Goal: Check status: Check status

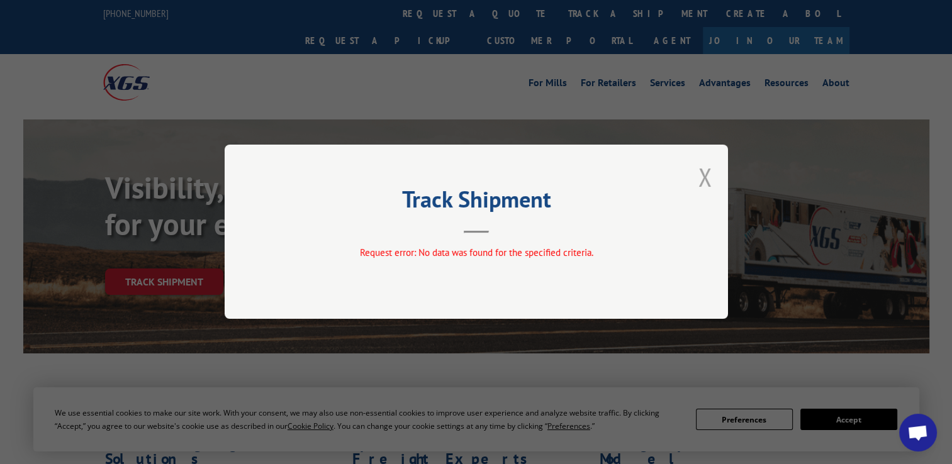
click at [703, 180] on button "Close modal" at bounding box center [706, 176] width 14 height 33
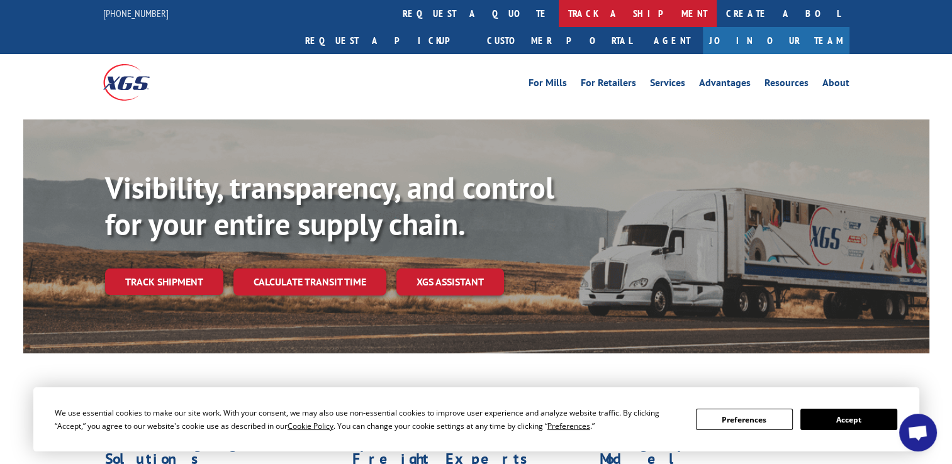
click at [559, 9] on link "track a shipment" at bounding box center [638, 13] width 158 height 27
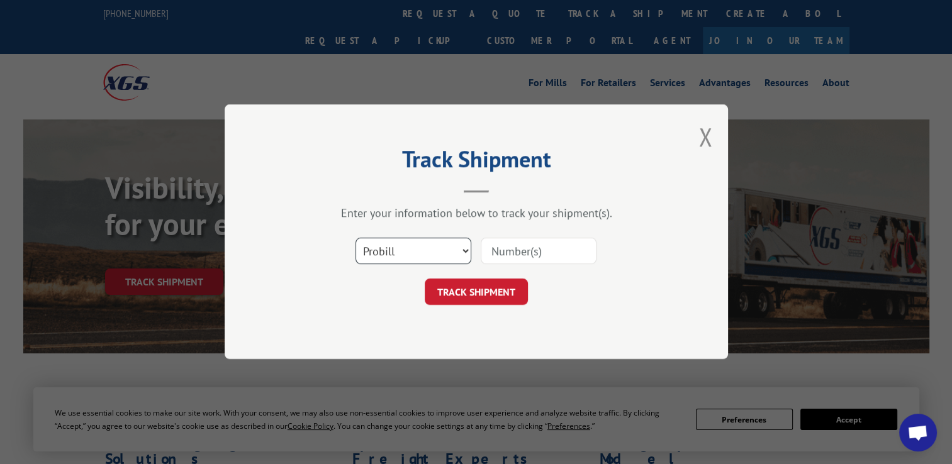
click at [423, 250] on select "Select category... Probill BOL PO" at bounding box center [414, 252] width 116 height 26
click at [403, 348] on div "Track Shipment Enter your information below to track your shipment(s). Select c…" at bounding box center [476, 231] width 503 height 255
drag, startPoint x: 432, startPoint y: 249, endPoint x: 424, endPoint y: 263, distance: 16.1
click at [432, 249] on select "Select category... Probill BOL PO" at bounding box center [414, 252] width 116 height 26
select select "po"
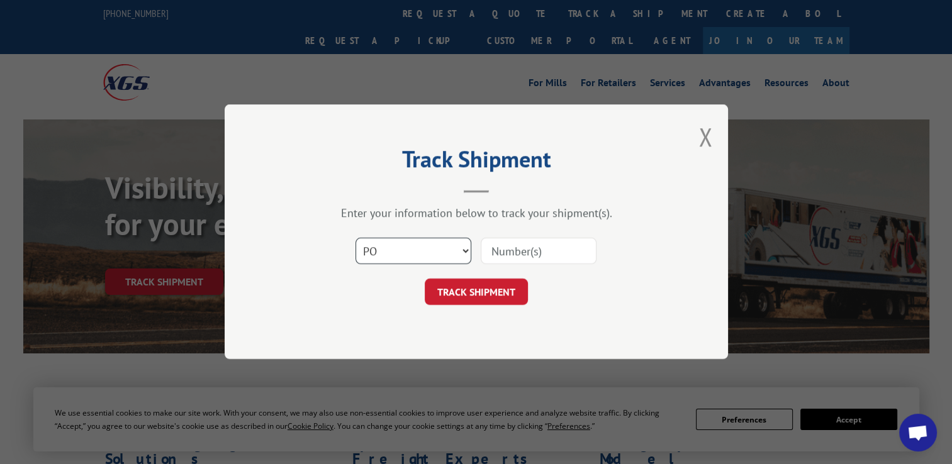
click at [356, 239] on select "Select category... Probill BOL PO" at bounding box center [414, 252] width 116 height 26
click at [580, 240] on input at bounding box center [539, 252] width 116 height 26
paste input "295791931"
type input "295791931"
click at [462, 293] on button "TRACK SHIPMENT" at bounding box center [476, 292] width 103 height 26
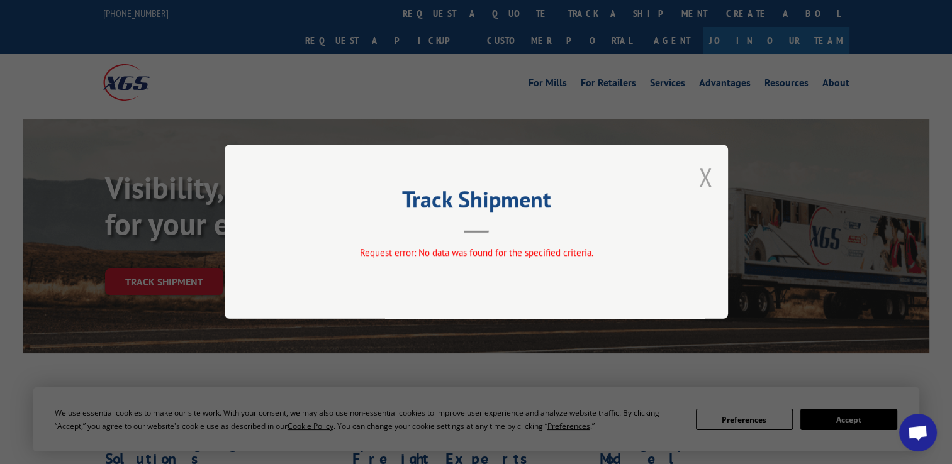
click at [700, 177] on button "Close modal" at bounding box center [706, 176] width 14 height 33
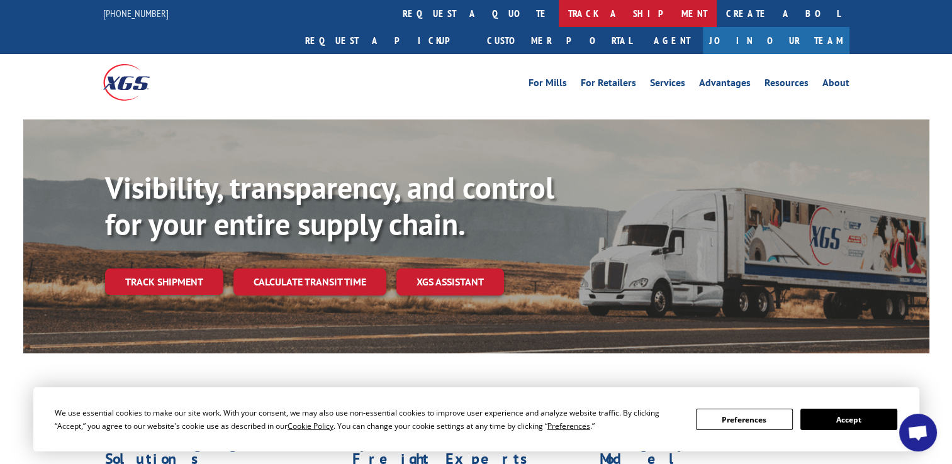
click at [559, 11] on link "track a shipment" at bounding box center [638, 13] width 158 height 27
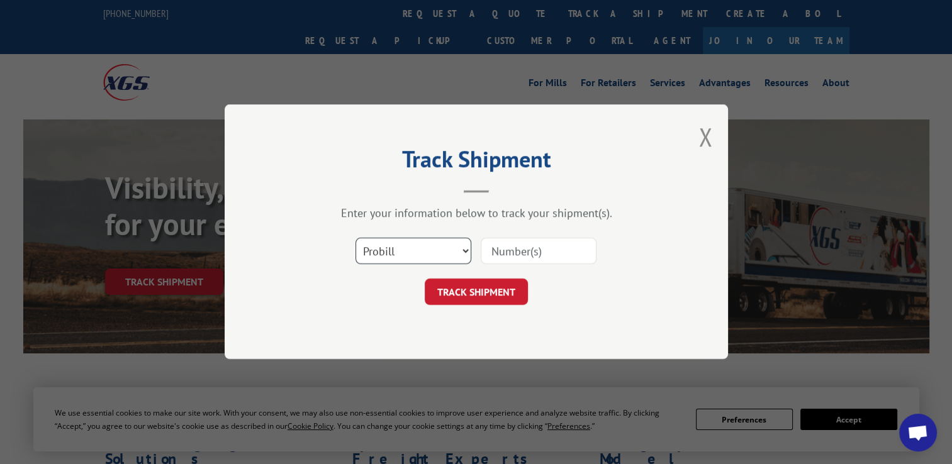
click at [390, 256] on select "Select category... Probill BOL PO" at bounding box center [414, 252] width 116 height 26
select select "po"
click at [356, 239] on select "Select category... Probill BOL PO" at bounding box center [414, 252] width 116 height 26
click at [539, 261] on input at bounding box center [539, 252] width 116 height 26
paste input "295679006"
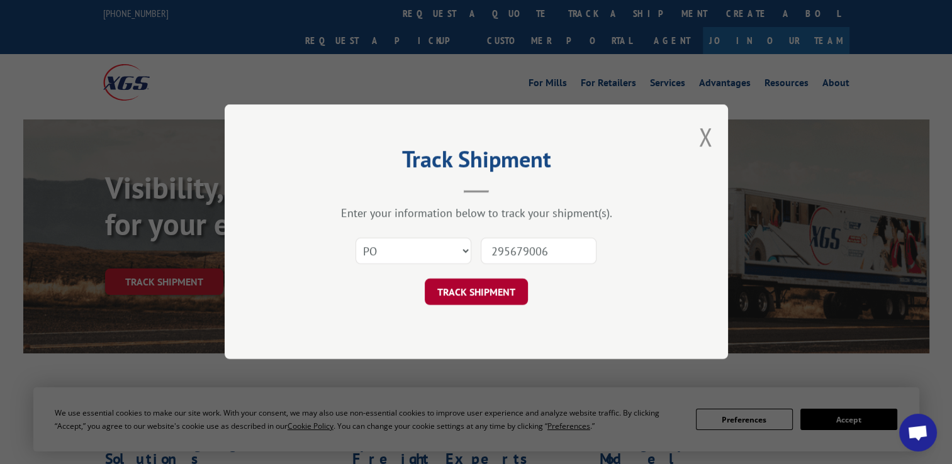
type input "295679006"
click at [475, 295] on button "TRACK SHIPMENT" at bounding box center [476, 292] width 103 height 26
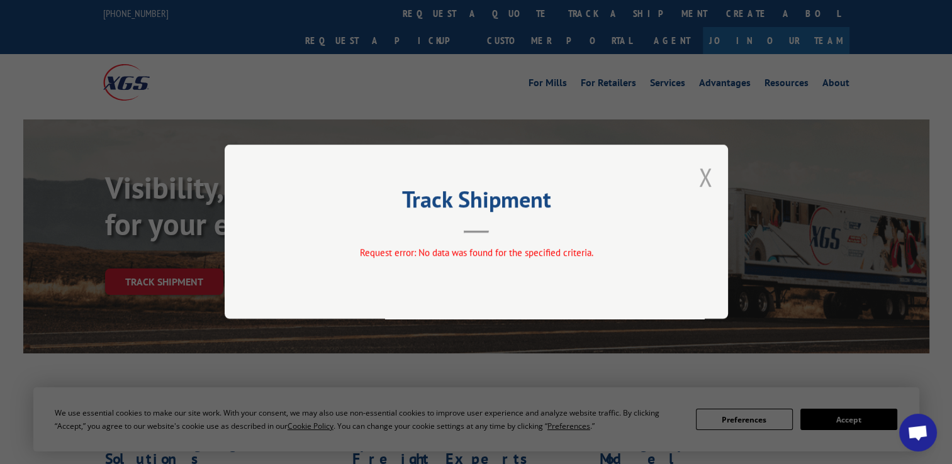
click at [707, 181] on button "Close modal" at bounding box center [706, 176] width 14 height 33
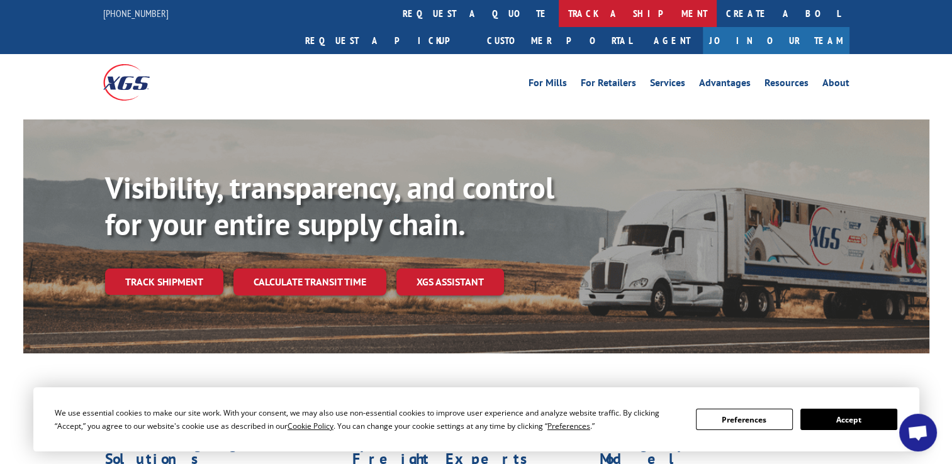
click at [559, 19] on link "track a shipment" at bounding box center [638, 13] width 158 height 27
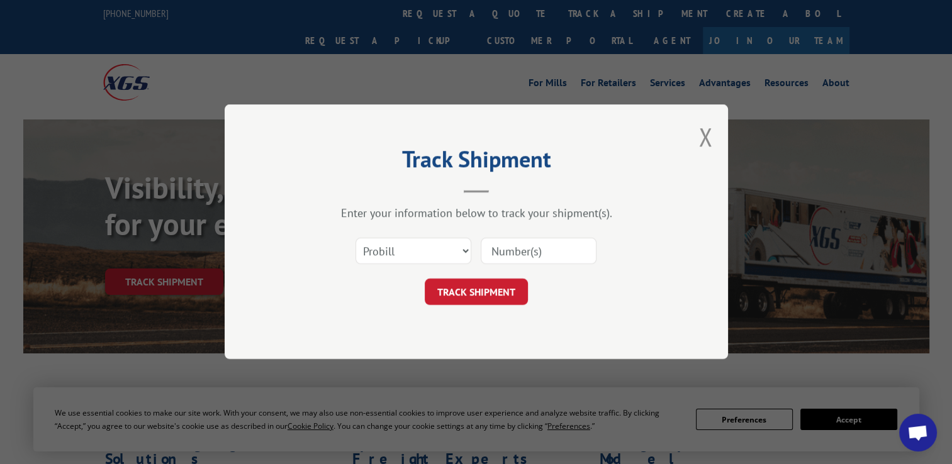
click at [400, 264] on div "Select category... Probill BOL PO" at bounding box center [413, 251] width 115 height 29
click at [404, 254] on select "Select category... Probill BOL PO" at bounding box center [414, 252] width 116 height 26
select select "po"
click at [356, 239] on select "Select category... Probill BOL PO" at bounding box center [414, 252] width 116 height 26
click at [539, 258] on input at bounding box center [539, 252] width 116 height 26
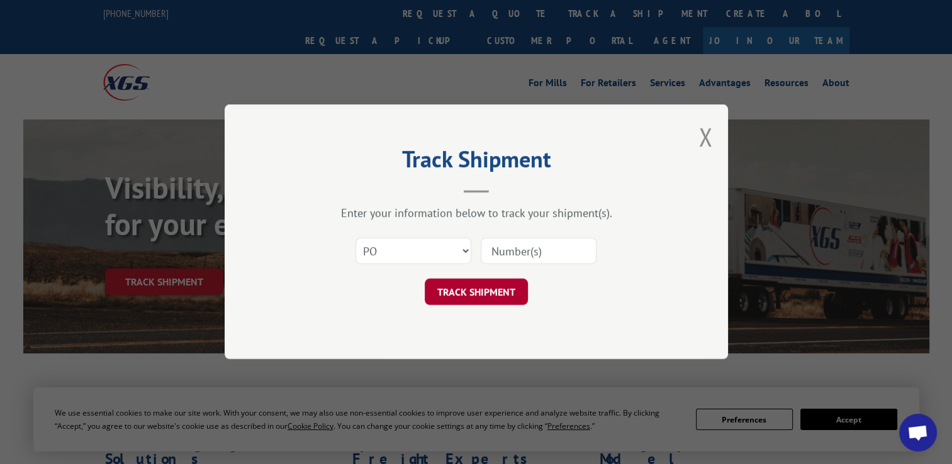
paste input "295685239"
type input "295685239"
click at [473, 288] on button "TRACK SHIPMENT" at bounding box center [476, 292] width 103 height 26
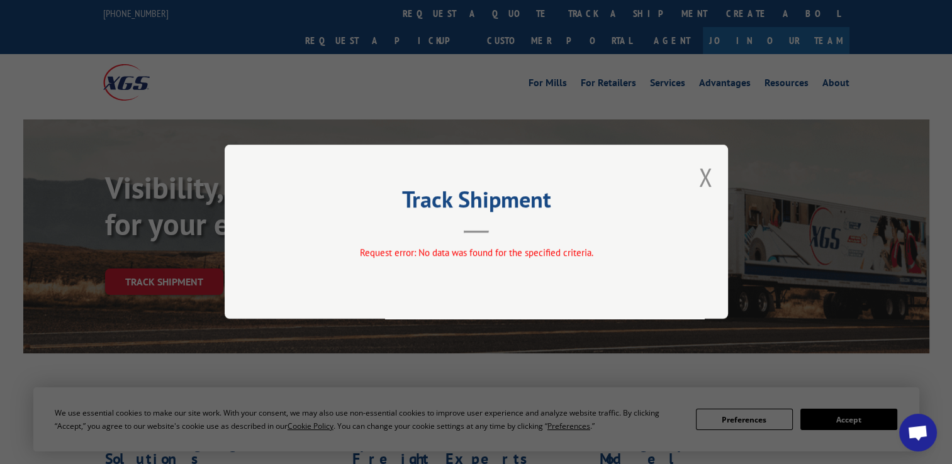
click at [697, 179] on div "Track Shipment Request error: No data was found for the specified criteria." at bounding box center [476, 232] width 503 height 174
click at [712, 181] on div "Track Shipment Request error: No data was found for the specified criteria." at bounding box center [476, 232] width 503 height 174
click at [707, 177] on button "Close modal" at bounding box center [706, 176] width 14 height 33
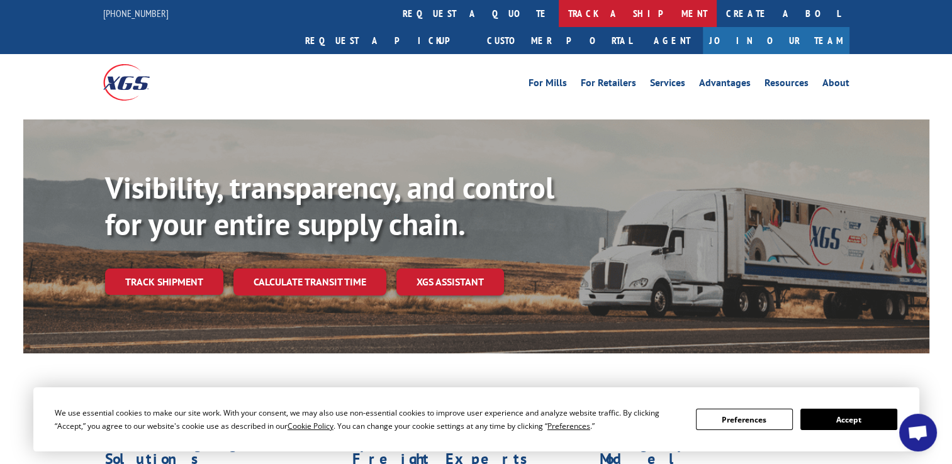
click at [559, 23] on link "track a shipment" at bounding box center [638, 13] width 158 height 27
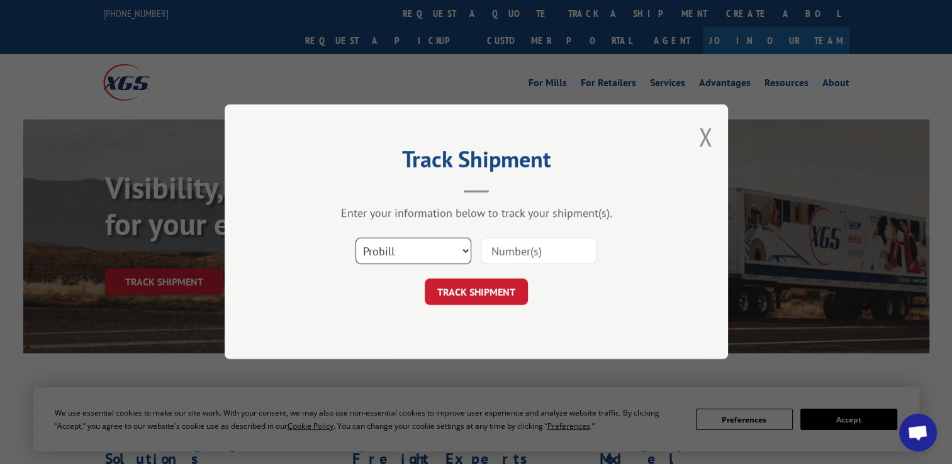
click at [424, 245] on select "Select category... Probill BOL PO" at bounding box center [414, 252] width 116 height 26
select select "po"
click at [356, 239] on select "Select category... Probill BOL PO" at bounding box center [414, 252] width 116 height 26
click at [536, 259] on input at bounding box center [539, 252] width 116 height 26
paste input "295677611"
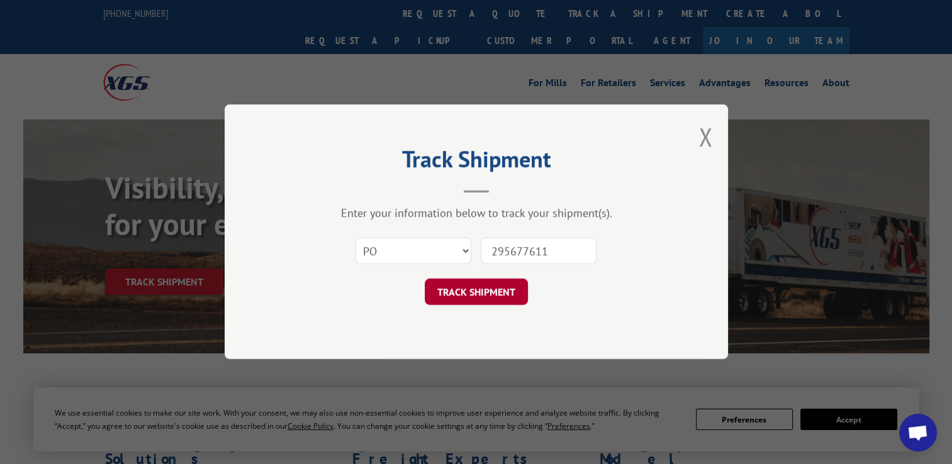
type input "295677611"
click at [490, 297] on button "TRACK SHIPMENT" at bounding box center [476, 292] width 103 height 26
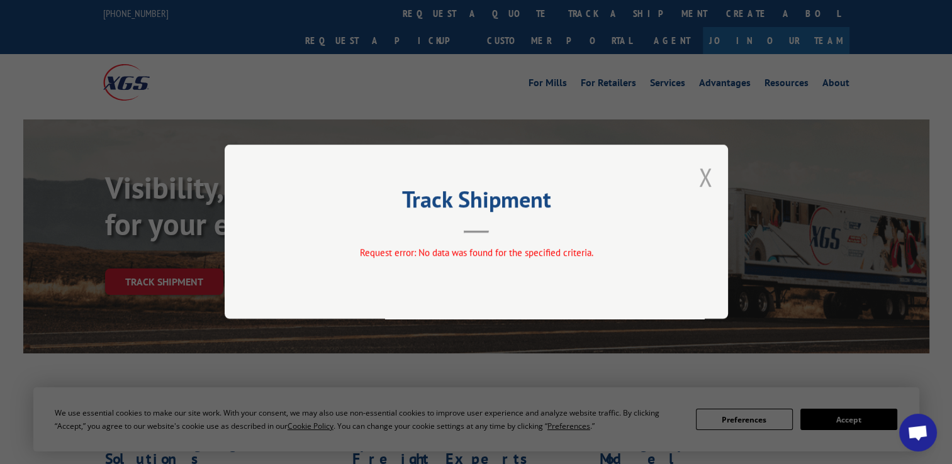
click at [707, 179] on button "Close modal" at bounding box center [706, 176] width 14 height 33
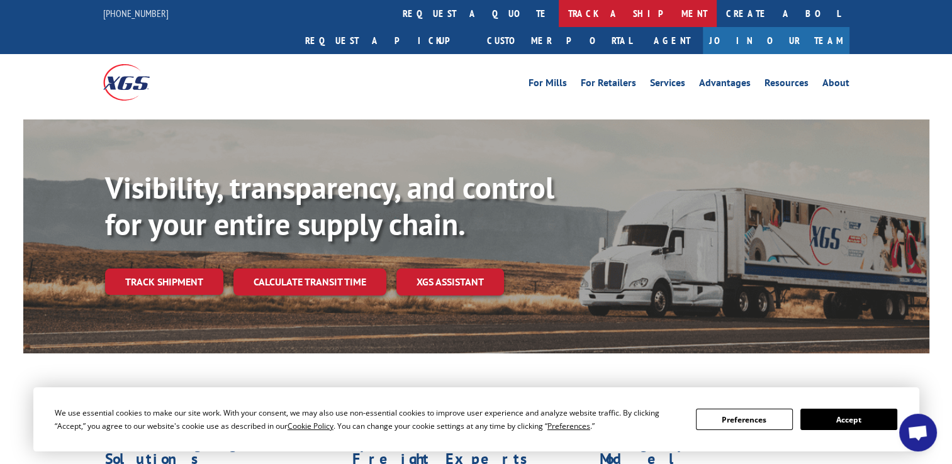
click at [559, 11] on link "track a shipment" at bounding box center [638, 13] width 158 height 27
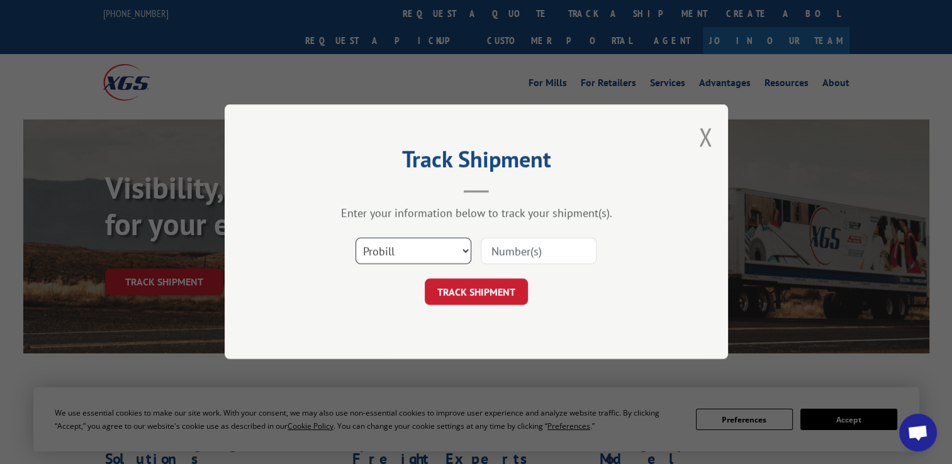
click at [430, 247] on select "Select category... Probill BOL PO" at bounding box center [414, 252] width 116 height 26
select select "po"
click at [356, 239] on select "Select category... Probill BOL PO" at bounding box center [414, 252] width 116 height 26
click at [502, 262] on input at bounding box center [539, 252] width 116 height 26
paste input "295634912"
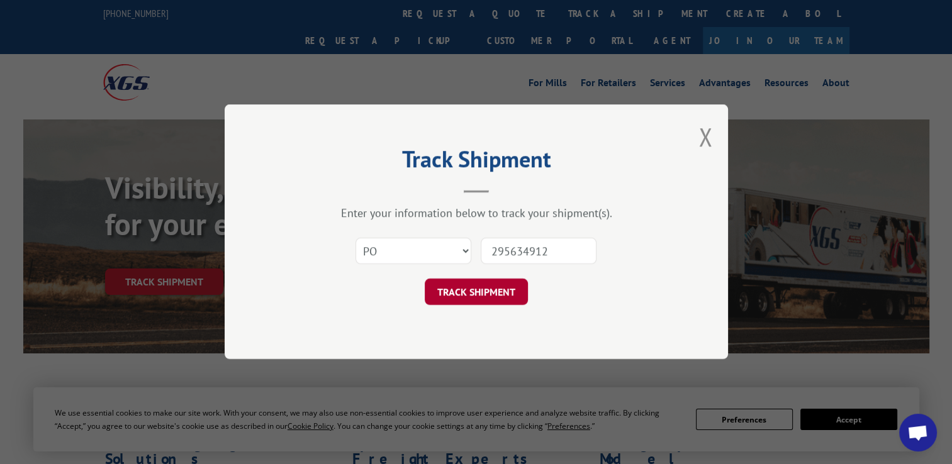
type input "295634912"
click at [488, 293] on button "TRACK SHIPMENT" at bounding box center [476, 292] width 103 height 26
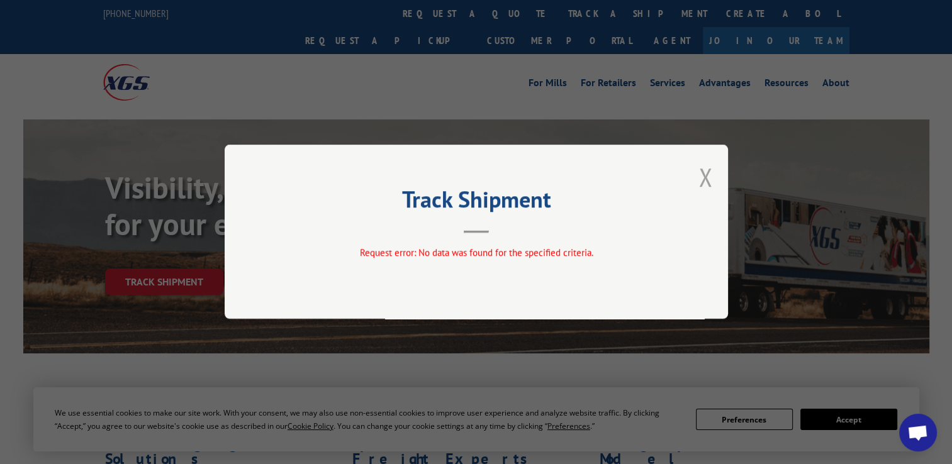
click at [700, 184] on button "Close modal" at bounding box center [706, 176] width 14 height 33
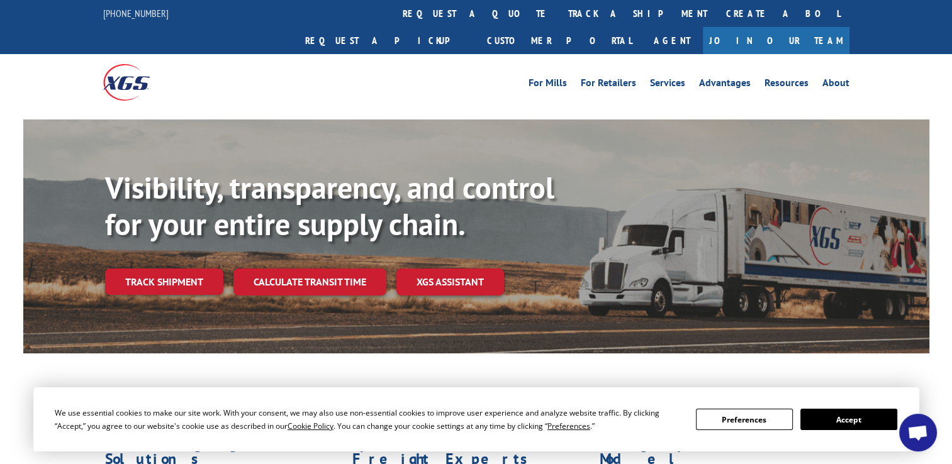
click at [559, 24] on link "track a shipment" at bounding box center [638, 13] width 158 height 27
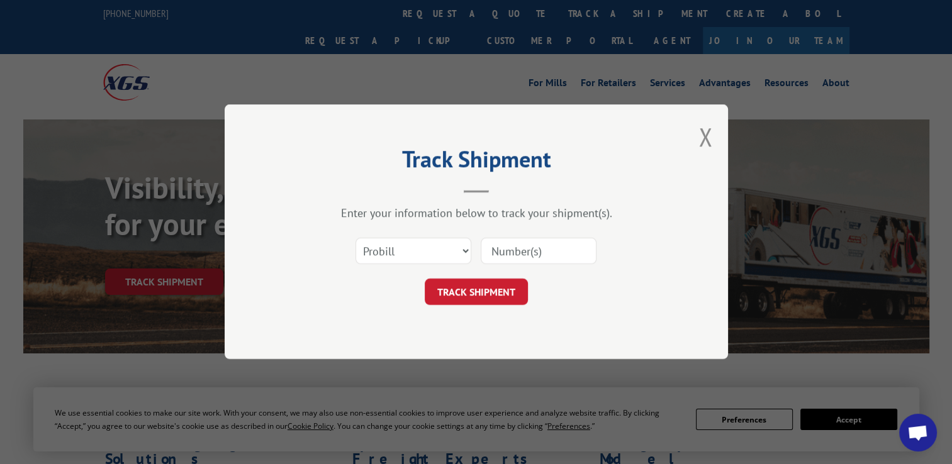
click at [451, 16] on div "Track Shipment Enter your information below to track your shipment(s). Select c…" at bounding box center [476, 232] width 952 height 464
click at [447, 248] on select "Select category... Probill BOL PO" at bounding box center [414, 252] width 116 height 26
select select "po"
click at [356, 239] on select "Select category... Probill BOL PO" at bounding box center [414, 252] width 116 height 26
click at [534, 258] on input at bounding box center [539, 252] width 116 height 26
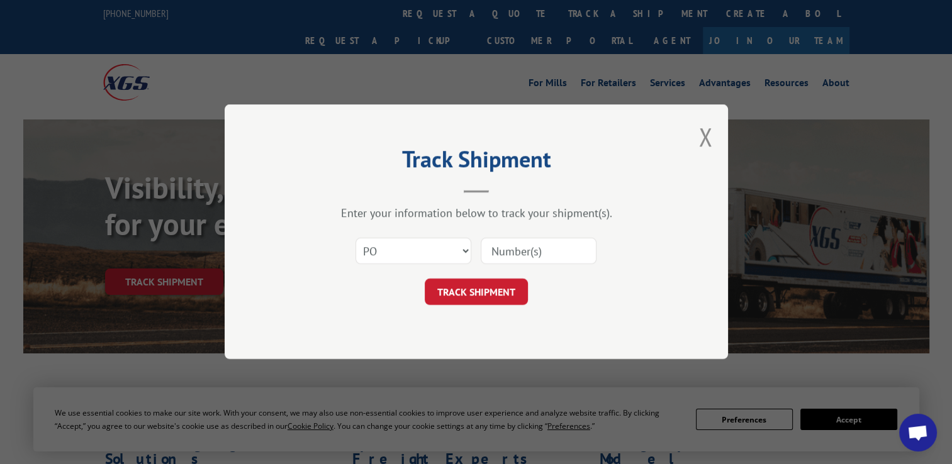
paste input "295628250"
type input "295628250"
click at [478, 293] on button "TRACK SHIPMENT" at bounding box center [476, 292] width 103 height 26
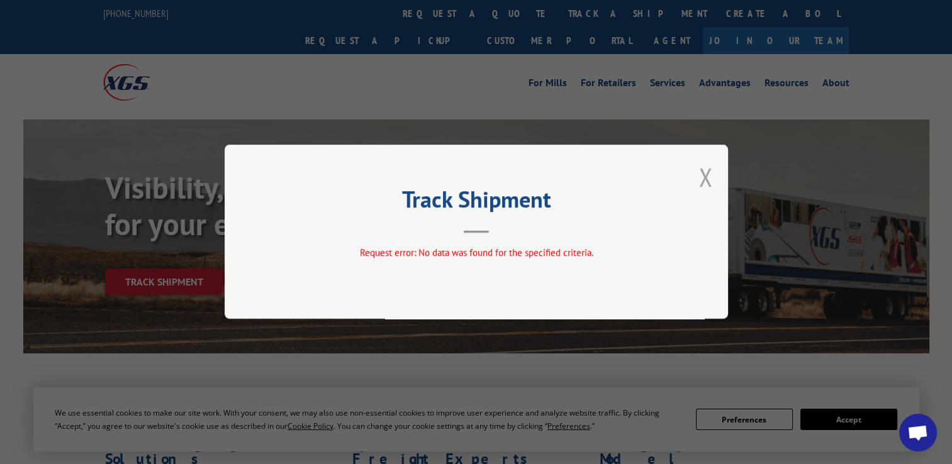
click at [711, 174] on button "Close modal" at bounding box center [706, 176] width 14 height 33
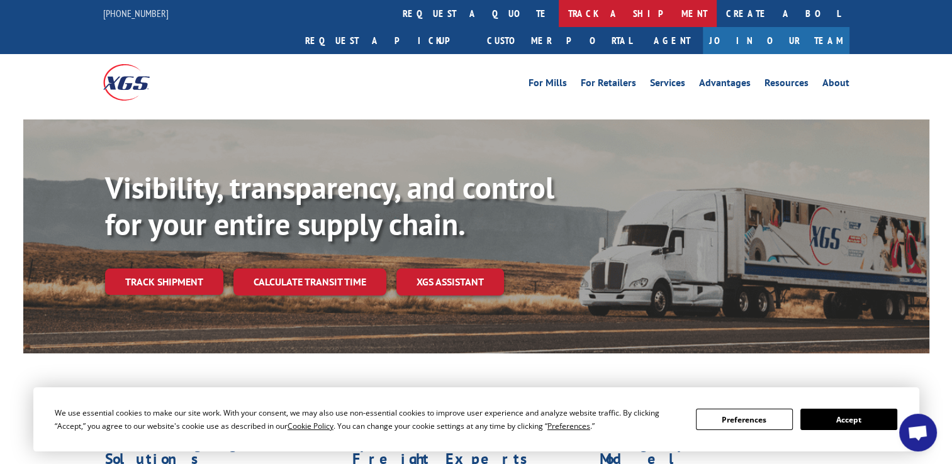
click at [559, 18] on link "track a shipment" at bounding box center [638, 13] width 158 height 27
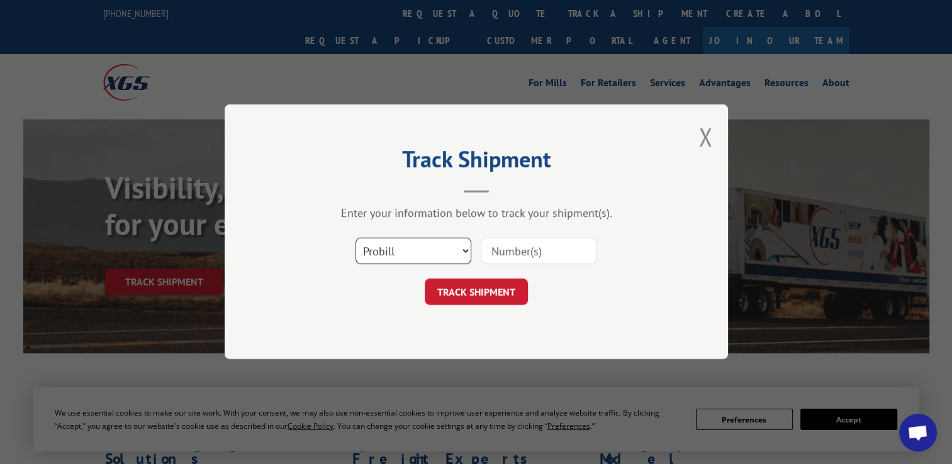
click at [404, 246] on select "Select category... Probill BOL PO" at bounding box center [414, 252] width 116 height 26
select select "po"
click at [356, 239] on select "Select category... Probill BOL PO" at bounding box center [414, 252] width 116 height 26
click at [530, 247] on input at bounding box center [539, 252] width 116 height 26
paste input "295606133"
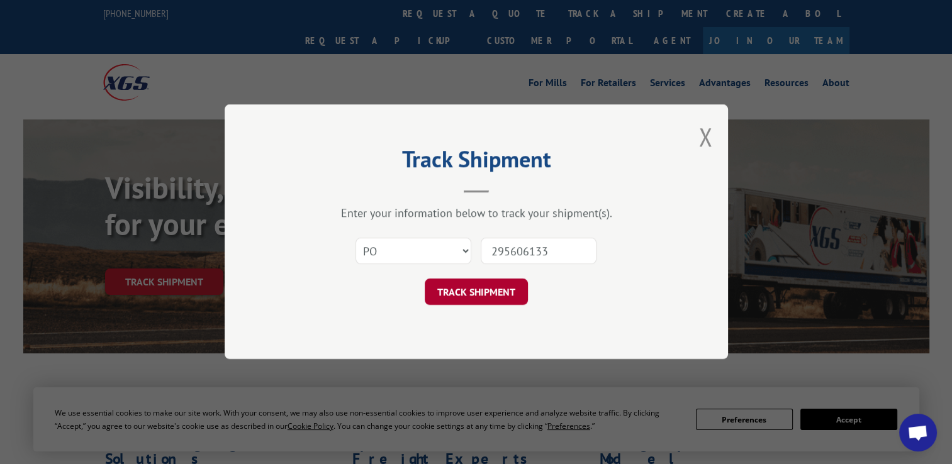
type input "295606133"
click at [487, 304] on button "TRACK SHIPMENT" at bounding box center [476, 292] width 103 height 26
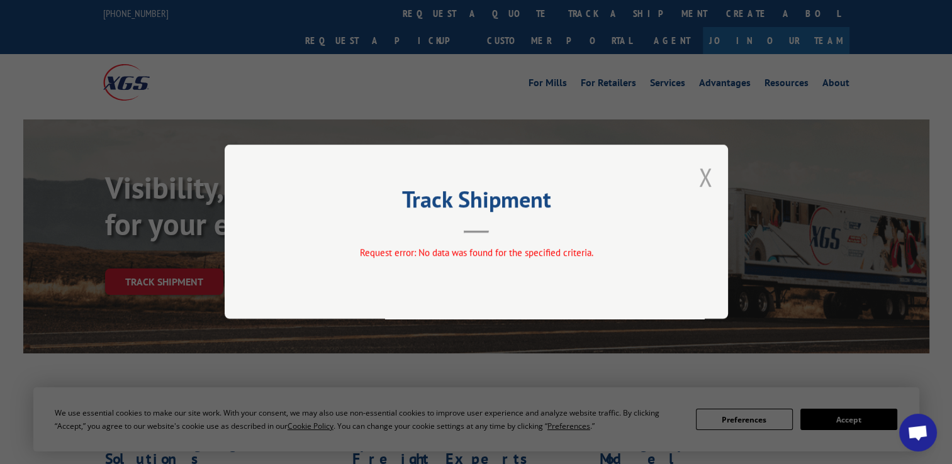
click at [707, 180] on button "Close modal" at bounding box center [706, 176] width 14 height 33
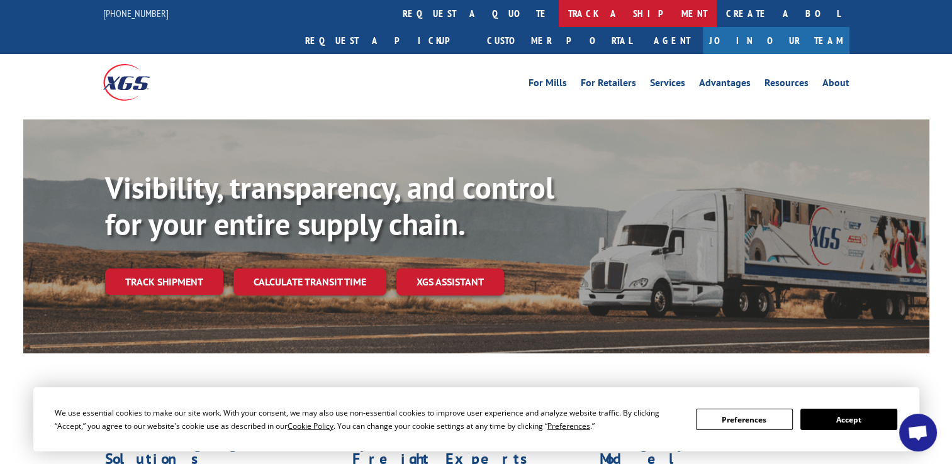
click at [559, 1] on link "track a shipment" at bounding box center [638, 13] width 158 height 27
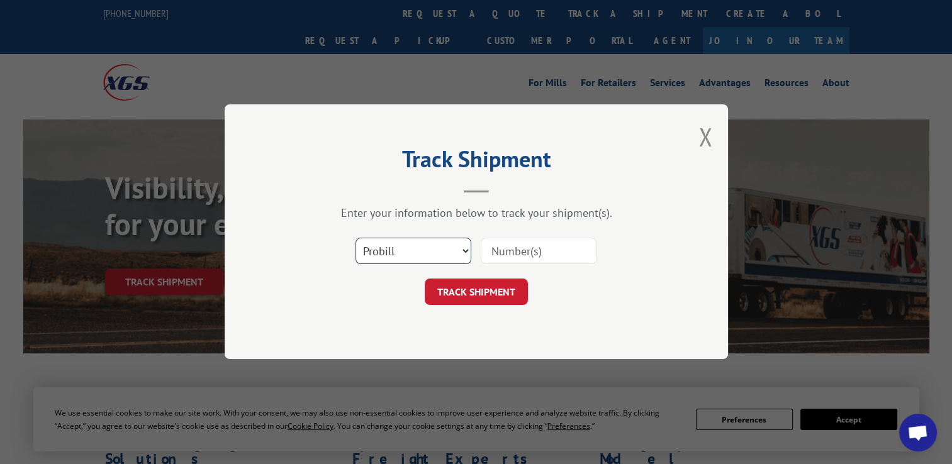
click at [423, 249] on select "Select category... Probill BOL PO" at bounding box center [414, 252] width 116 height 26
select select "po"
click at [356, 239] on select "Select category... Probill BOL PO" at bounding box center [414, 252] width 116 height 26
click at [536, 245] on input at bounding box center [539, 252] width 116 height 26
paste input "295530775"
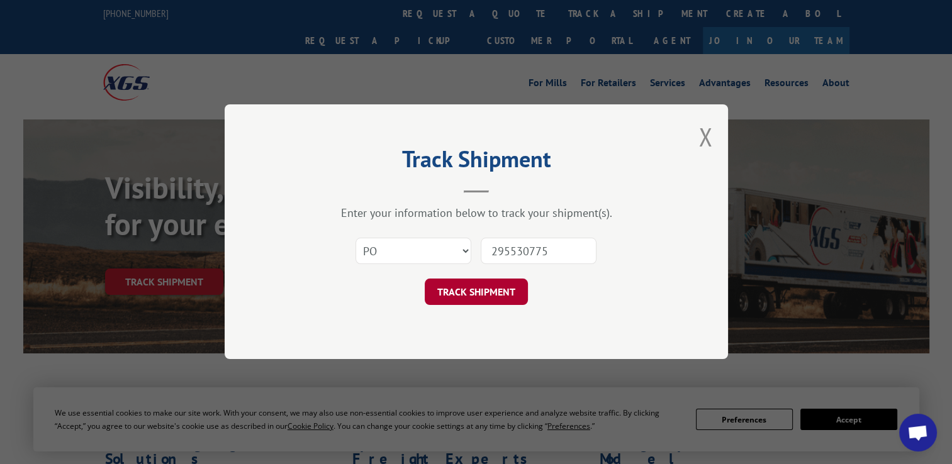
type input "295530775"
click at [493, 288] on button "TRACK SHIPMENT" at bounding box center [476, 292] width 103 height 26
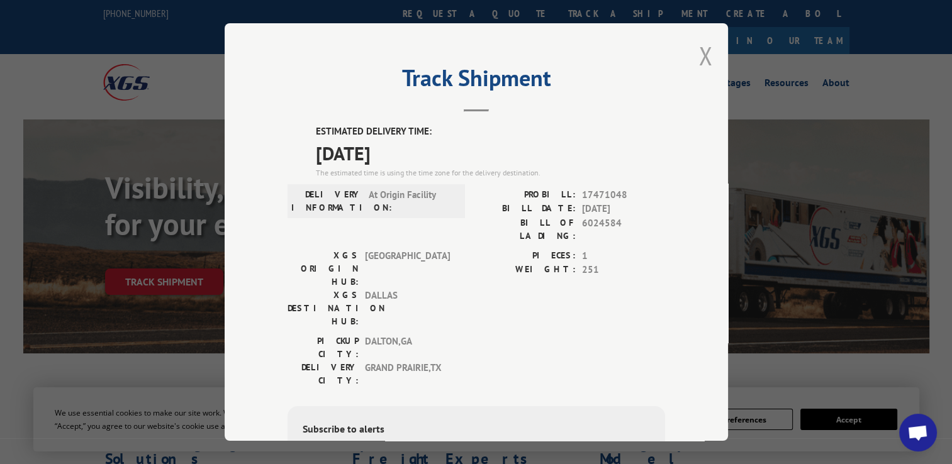
click at [702, 60] on button "Close modal" at bounding box center [706, 55] width 14 height 33
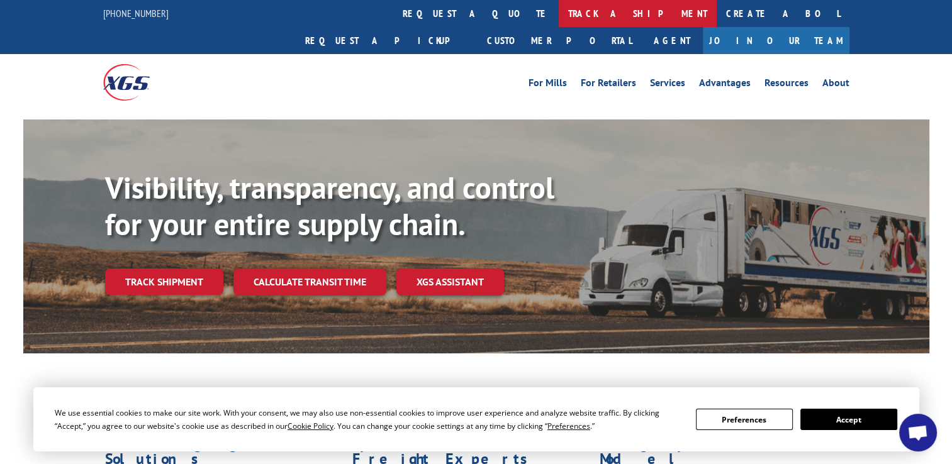
click at [559, 11] on link "track a shipment" at bounding box center [638, 13] width 158 height 27
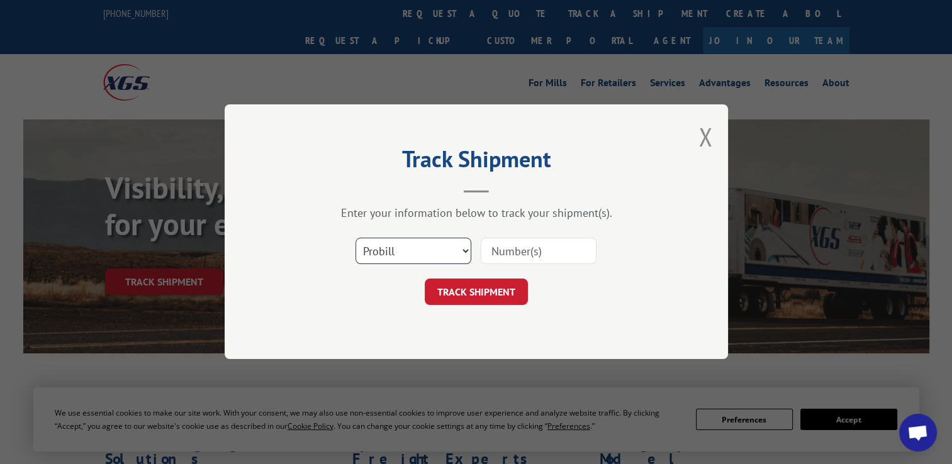
drag, startPoint x: 425, startPoint y: 249, endPoint x: 425, endPoint y: 259, distance: 10.7
click at [425, 249] on select "Select category... Probill BOL PO" at bounding box center [414, 252] width 116 height 26
select select "po"
click at [356, 239] on select "Select category... Probill BOL PO" at bounding box center [414, 252] width 116 height 26
click at [551, 247] on input at bounding box center [539, 252] width 116 height 26
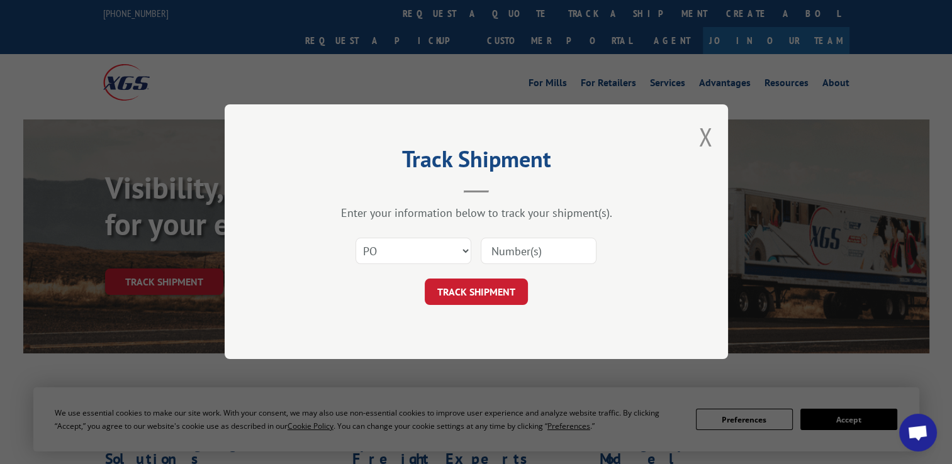
paste input "295530809"
type input "295530809"
click at [496, 288] on button "TRACK SHIPMENT" at bounding box center [476, 292] width 103 height 26
